Goal: Browse casually

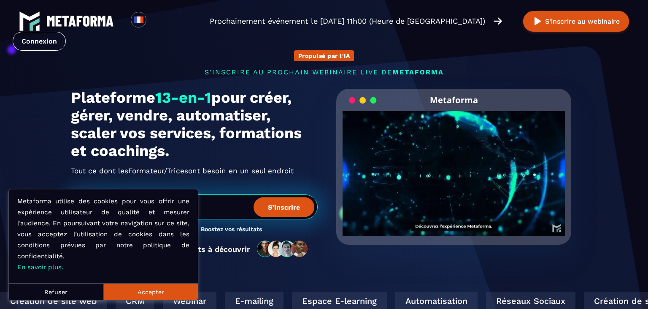
click at [173, 291] on button "Accepter" at bounding box center [150, 291] width 95 height 17
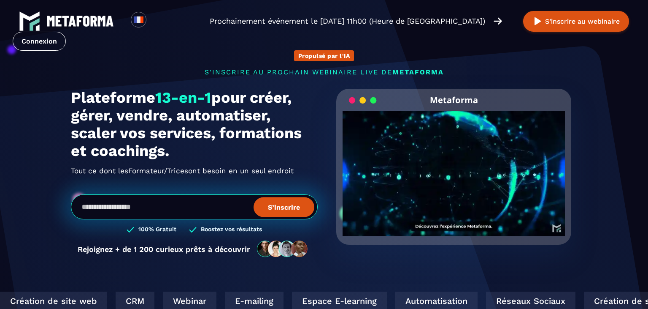
click at [462, 170] on video "Your browser does not support the video tag." at bounding box center [454, 166] width 222 height 111
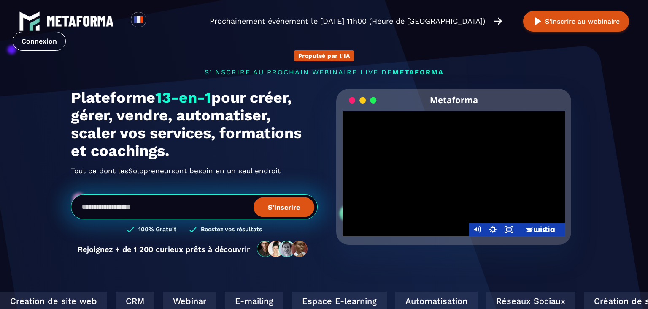
click at [485, 182] on div at bounding box center [454, 173] width 222 height 125
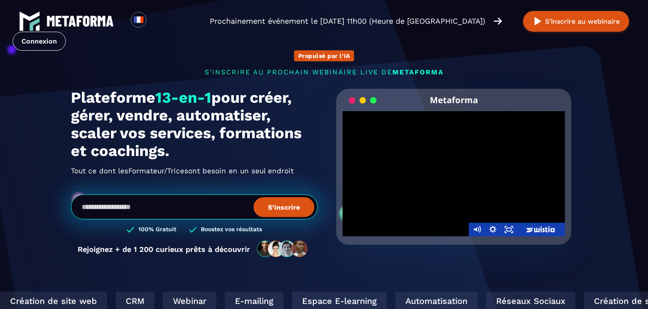
click at [485, 182] on div at bounding box center [454, 173] width 222 height 125
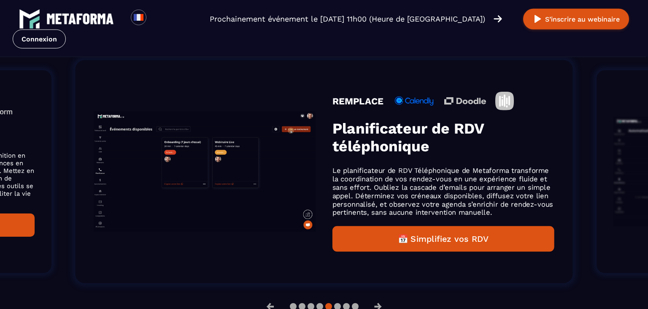
scroll to position [576, 0]
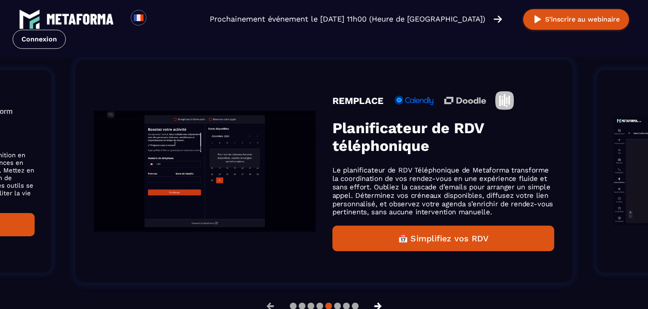
click at [380, 304] on button "→" at bounding box center [378, 305] width 22 height 20
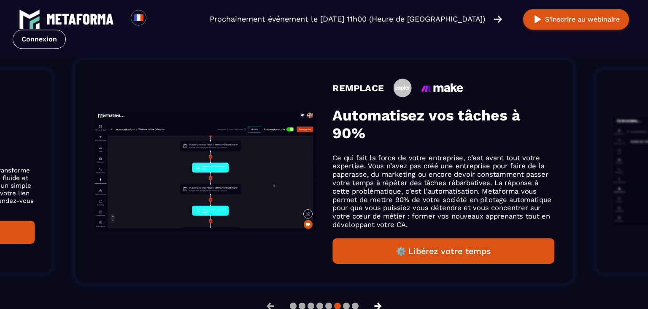
click at [380, 304] on button "→" at bounding box center [378, 305] width 22 height 20
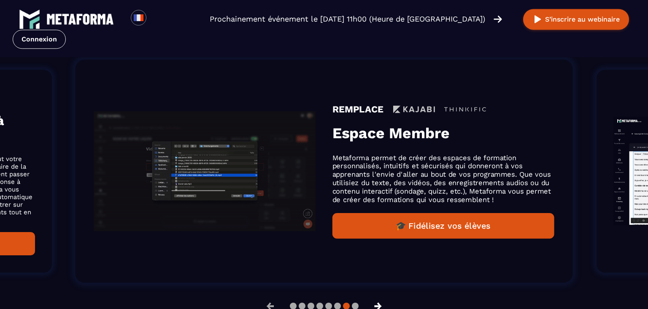
click at [380, 304] on button "→" at bounding box center [378, 305] width 22 height 20
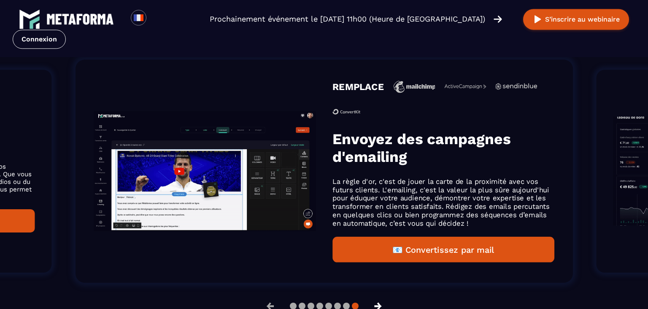
click at [380, 304] on button "→" at bounding box center [378, 305] width 22 height 20
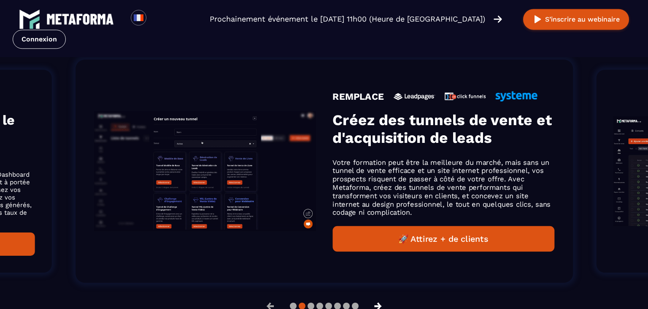
click at [382, 303] on button "→" at bounding box center [378, 305] width 22 height 20
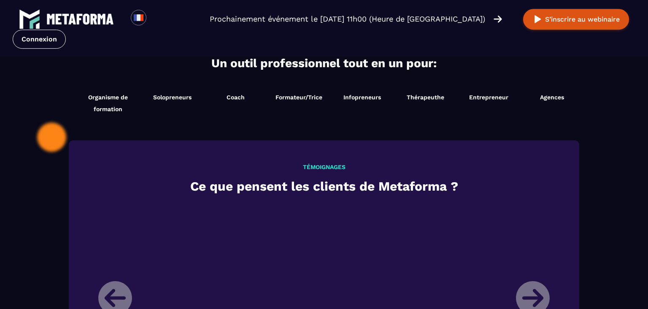
scroll to position [884, 0]
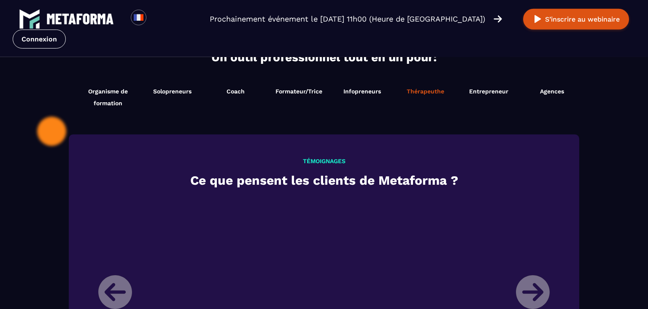
click at [417, 97] on li "Thérapeuthe Démarrer maintenant" at bounding box center [425, 97] width 63 height 32
click at [417, 91] on span "Thérapeuthe" at bounding box center [426, 91] width 38 height 7
click at [417, 91] on div "Prochainement événement le jeudi 18 septembre à 11h00 (Heure de Paris) Rempliss…" at bounding box center [324, 86] width 253 height 90
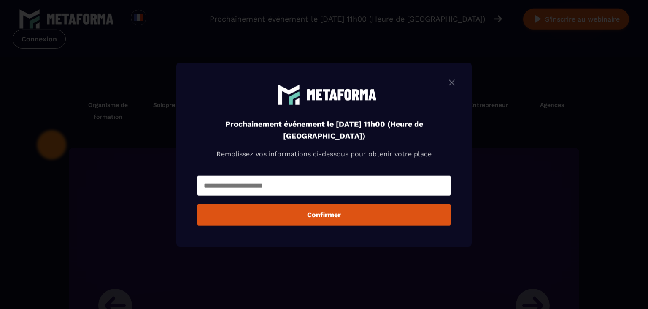
scroll to position [897, 0]
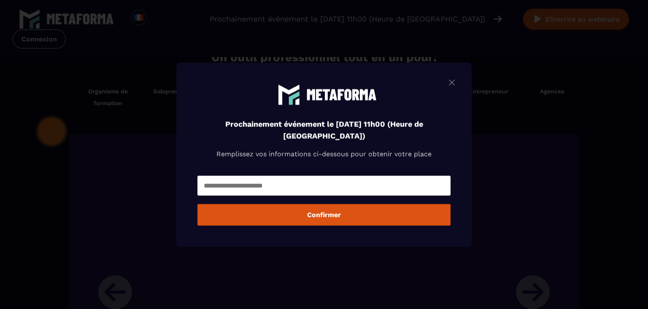
click at [450, 83] on img "Modal window" at bounding box center [452, 82] width 10 height 11
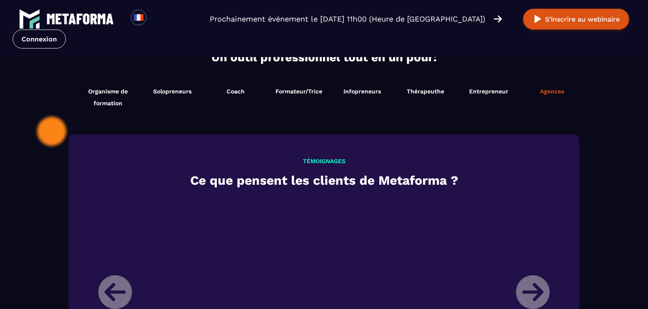
scroll to position [884, 0]
click at [487, 89] on span "Entrepreneur" at bounding box center [488, 91] width 39 height 7
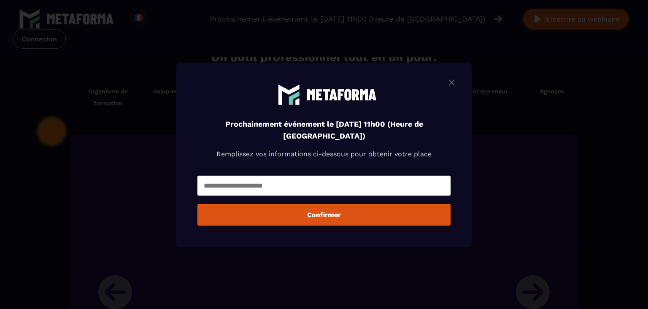
click at [453, 82] on img "Modal window" at bounding box center [452, 82] width 10 height 11
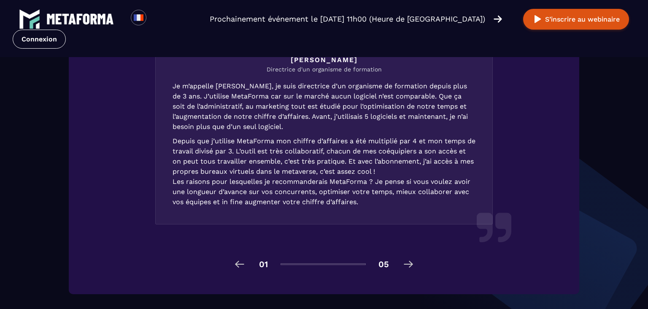
scroll to position [1255, 0]
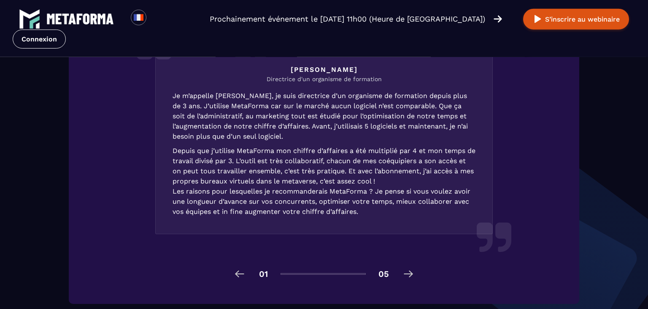
click at [401, 280] on div "01 05" at bounding box center [324, 274] width 464 height 14
click at [406, 280] on img at bounding box center [409, 274] width 14 height 14
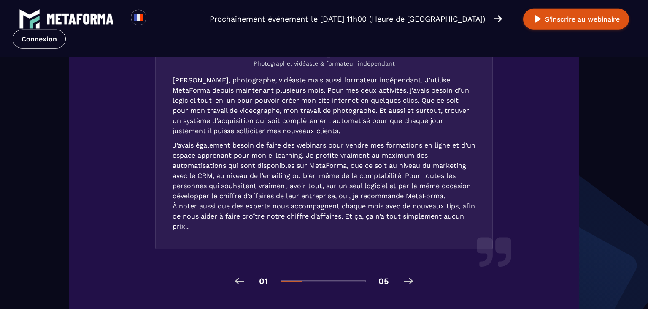
scroll to position [1248, 0]
click at [407, 287] on img at bounding box center [409, 281] width 14 height 14
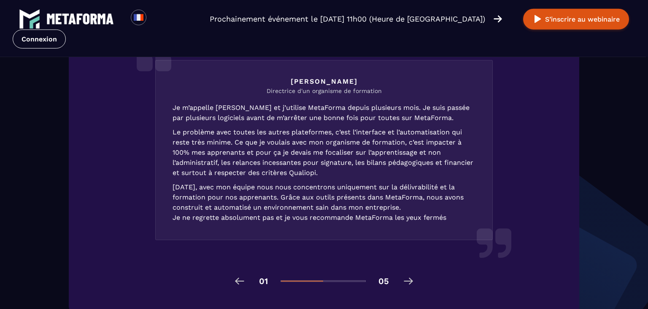
click at [409, 287] on img at bounding box center [409, 281] width 14 height 14
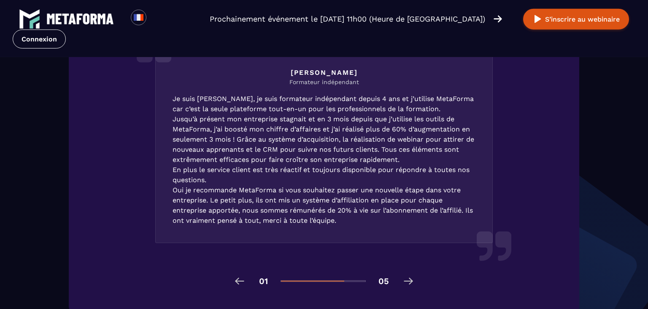
click at [409, 287] on img at bounding box center [409, 281] width 14 height 14
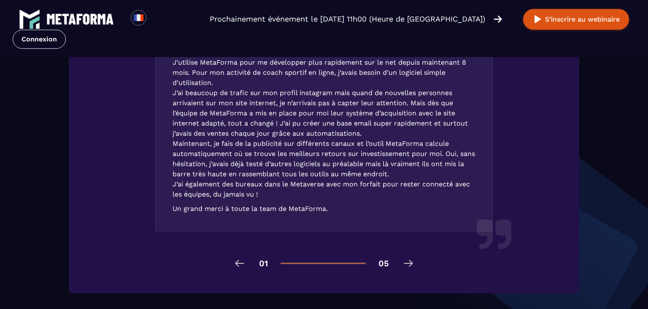
scroll to position [1252, 0]
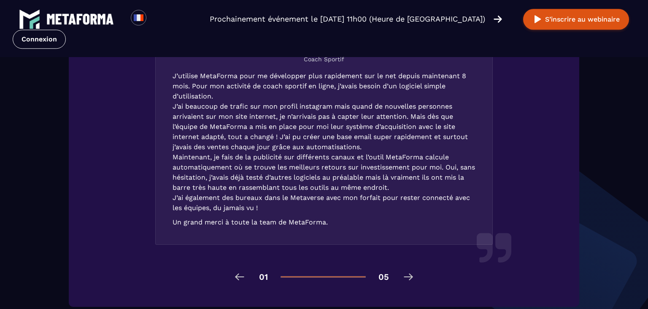
click at [406, 283] on img at bounding box center [409, 277] width 14 height 14
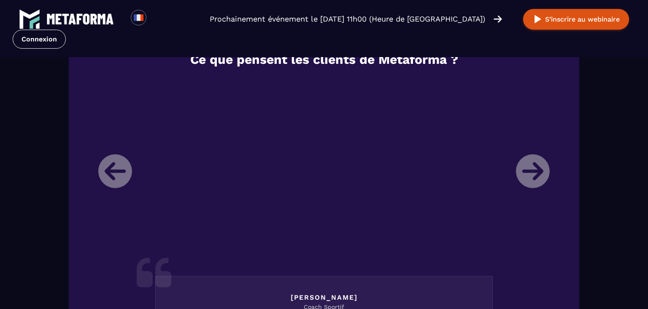
scroll to position [1031, 0]
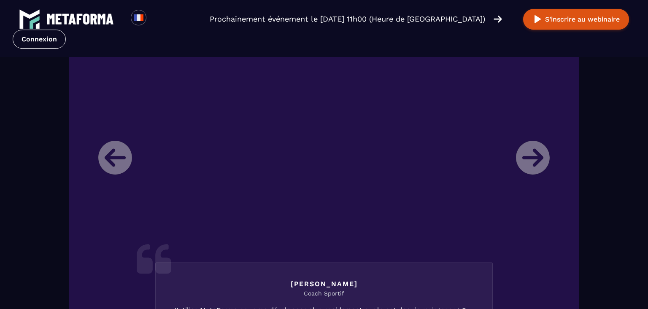
click at [533, 165] on li "Jonathan Coach Sportif J’utilise MetaForma pour me développer plus rapidement s…" at bounding box center [324, 284] width 464 height 440
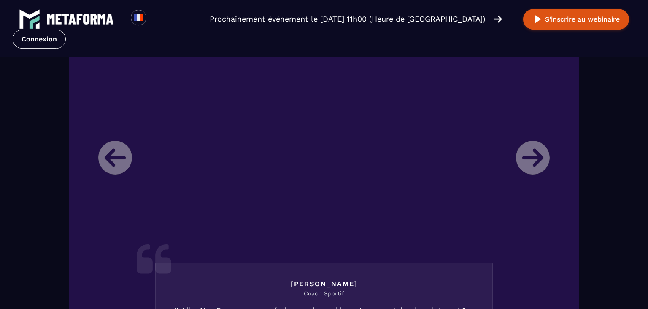
click at [102, 160] on li "Jonathan Coach Sportif J’utilise MetaForma pour me développer plus rapidement s…" at bounding box center [324, 284] width 464 height 440
click at [536, 160] on li "Jonathan Coach Sportif J’utilise MetaForma pour me développer plus rapidement s…" at bounding box center [324, 284] width 464 height 440
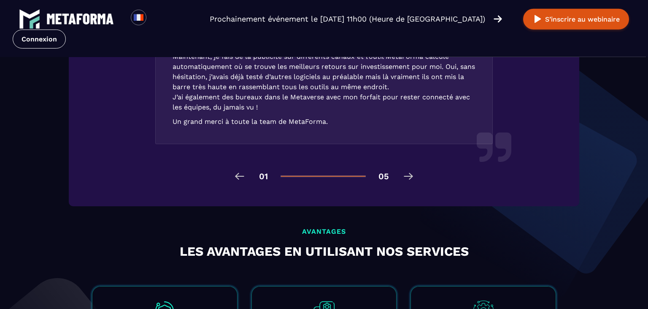
scroll to position [1367, 0]
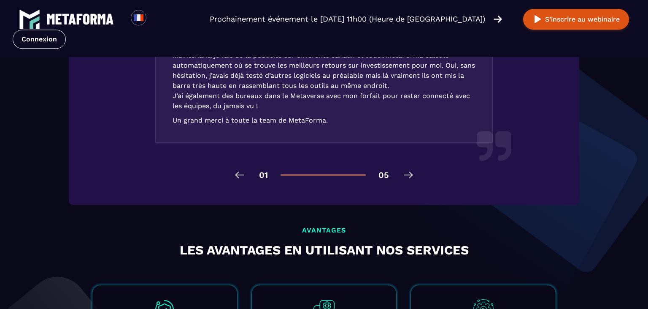
click at [404, 181] on img at bounding box center [409, 175] width 14 height 14
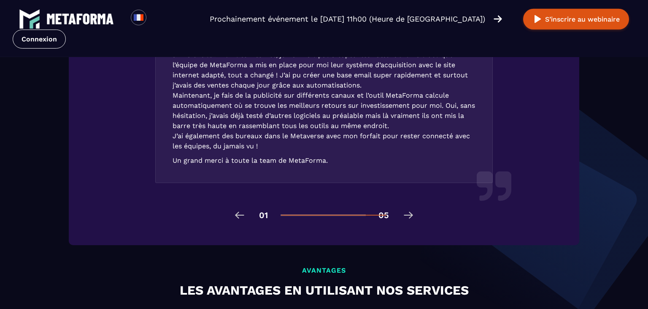
scroll to position [1317, 0]
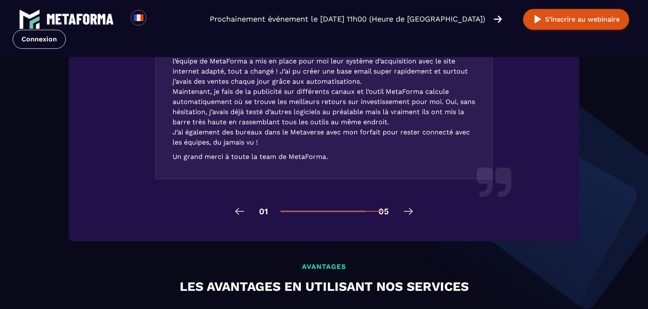
click at [398, 218] on div "01 05" at bounding box center [324, 211] width 464 height 14
click at [241, 218] on img at bounding box center [240, 211] width 14 height 14
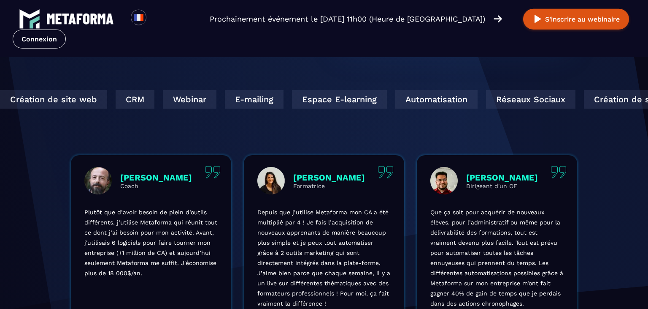
scroll to position [188, 0]
